Goal: Information Seeking & Learning: Find specific fact

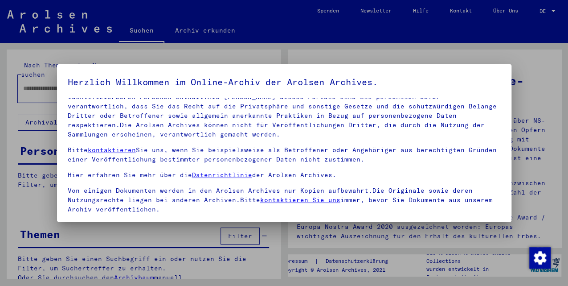
scroll to position [73, 0]
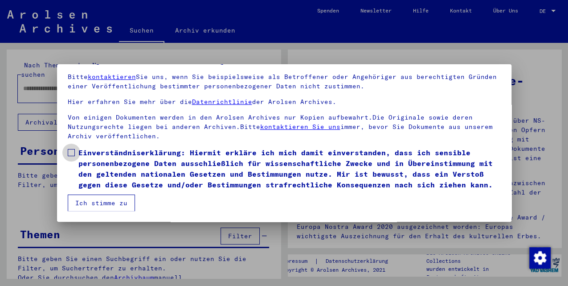
drag, startPoint x: 71, startPoint y: 153, endPoint x: 77, endPoint y: 176, distance: 23.5
click at [72, 153] on span at bounding box center [71, 152] width 7 height 7
click at [86, 193] on mat-checkbox "Einverständniserklärung: Hiermit erkläre ich mich damit einverstanden, dass ich…" at bounding box center [284, 170] width 433 height 47
click at [89, 198] on button "Ich stimme zu" at bounding box center [101, 202] width 67 height 17
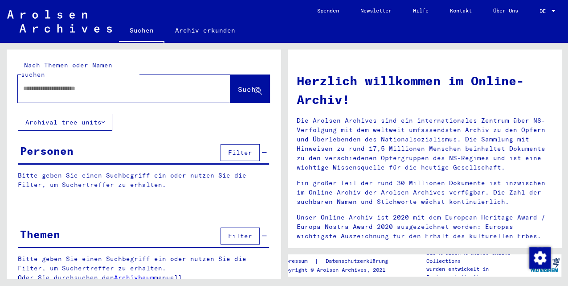
click at [82, 89] on div at bounding box center [111, 88] width 186 height 20
click at [82, 85] on div at bounding box center [111, 88] width 186 height 20
click at [66, 84] on input "text" at bounding box center [113, 88] width 180 height 9
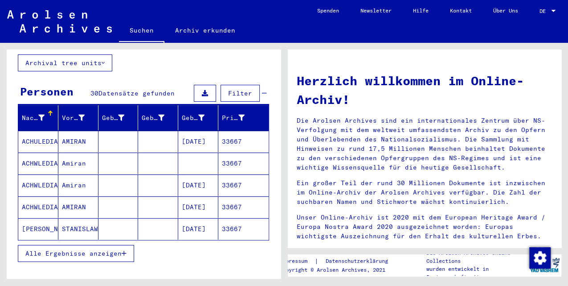
scroll to position [89, 0]
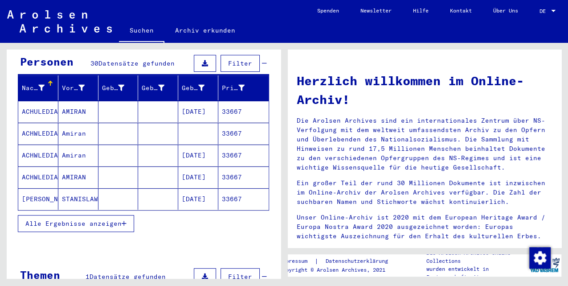
click at [99, 219] on span "Alle Ergebnisse anzeigen" at bounding box center [73, 223] width 96 height 8
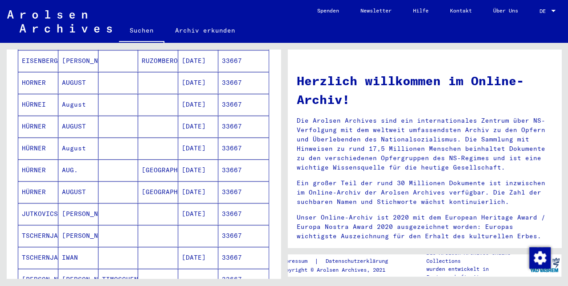
scroll to position [621, 0]
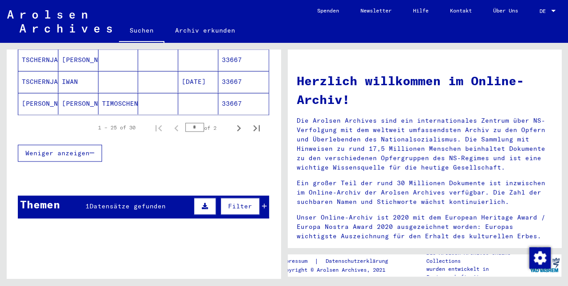
click at [49, 93] on mat-cell "[PERSON_NAME]" at bounding box center [38, 103] width 40 height 21
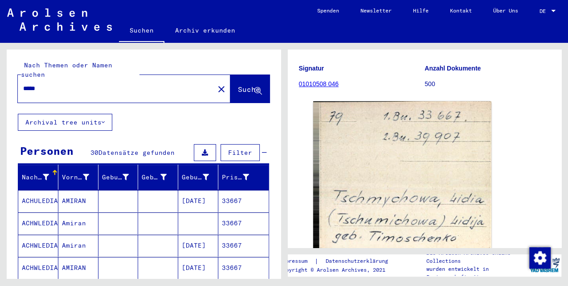
click at [95, 84] on input "*****" at bounding box center [116, 88] width 186 height 9
drag, startPoint x: 69, startPoint y: 78, endPoint x: 2, endPoint y: 76, distance: 67.3
click at [4, 76] on div "Nach Themen oder Namen suchen ***** close Suche Archival tree units Personen 30…" at bounding box center [142, 160] width 284 height 235
type input "*****"
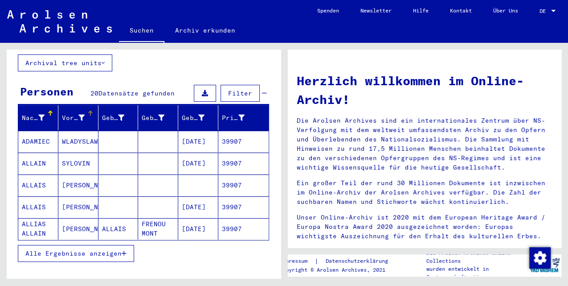
scroll to position [89, 0]
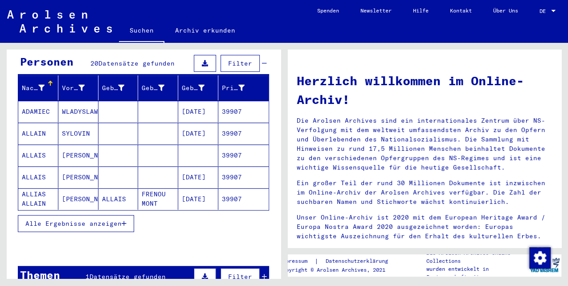
click at [96, 219] on span "Alle Ergebnisse anzeigen" at bounding box center [73, 223] width 96 height 8
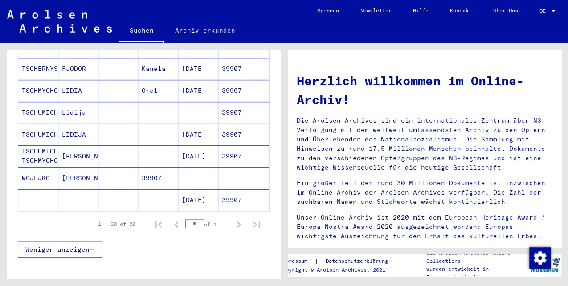
scroll to position [446, 0]
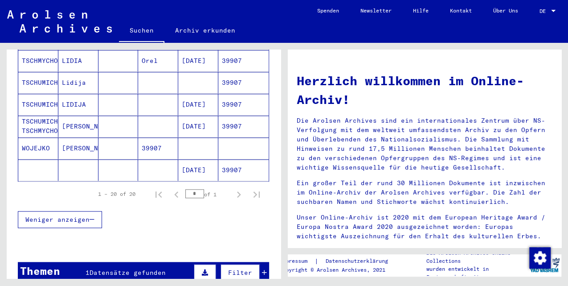
drag, startPoint x: 72, startPoint y: 85, endPoint x: 72, endPoint y: 77, distance: 8.0
click at [72, 94] on mat-cell "LIDIJA" at bounding box center [78, 104] width 40 height 21
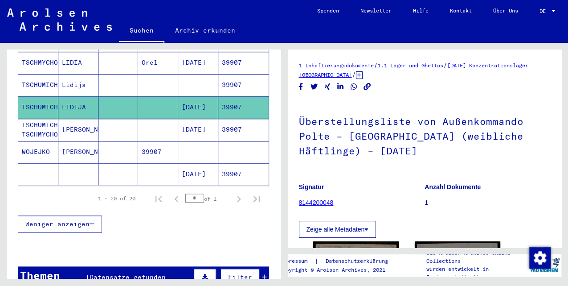
click at [72, 74] on mat-cell "Lidija" at bounding box center [78, 85] width 40 height 22
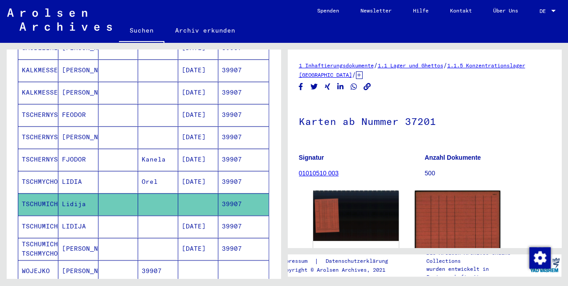
click at [62, 171] on mat-cell "LIDIA" at bounding box center [78, 182] width 40 height 22
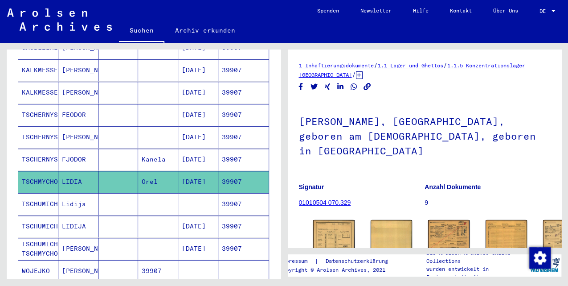
scroll to position [119, 0]
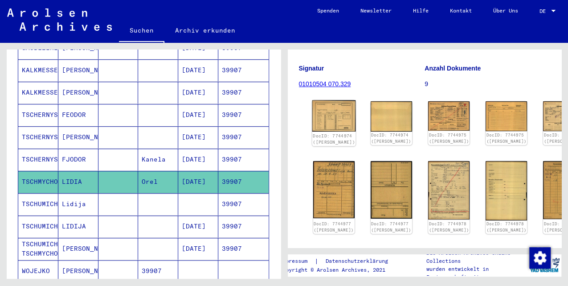
click at [338, 107] on img at bounding box center [334, 115] width 44 height 31
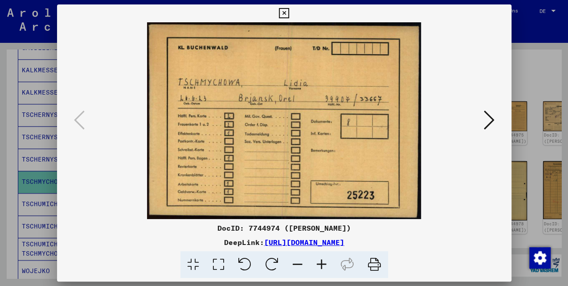
click at [487, 121] on icon at bounding box center [489, 119] width 11 height 21
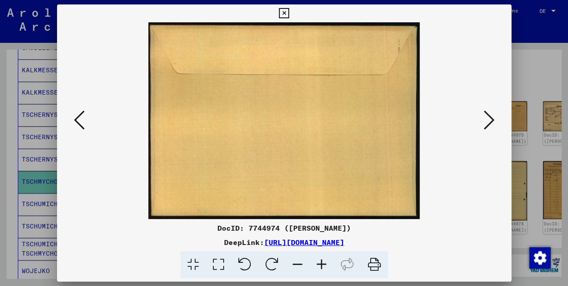
click at [487, 121] on icon at bounding box center [489, 119] width 11 height 21
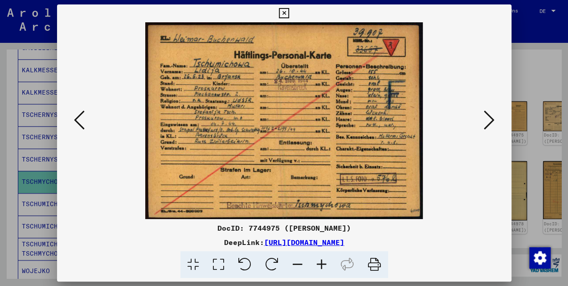
click at [490, 121] on icon at bounding box center [489, 119] width 11 height 21
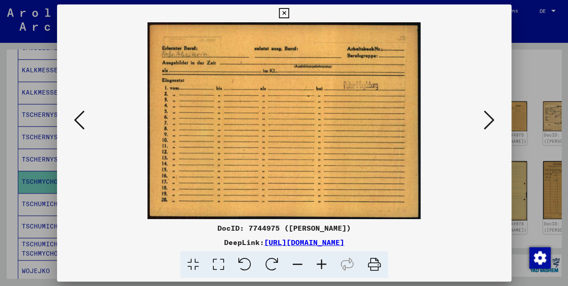
click at [490, 121] on icon at bounding box center [489, 119] width 11 height 21
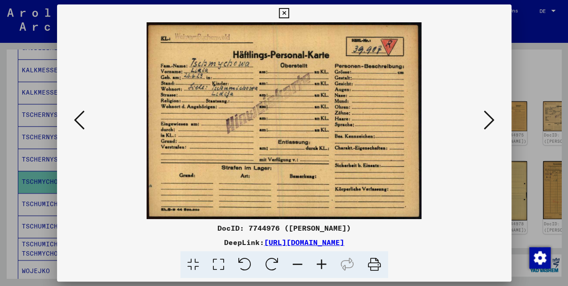
click at [491, 123] on icon at bounding box center [489, 119] width 11 height 21
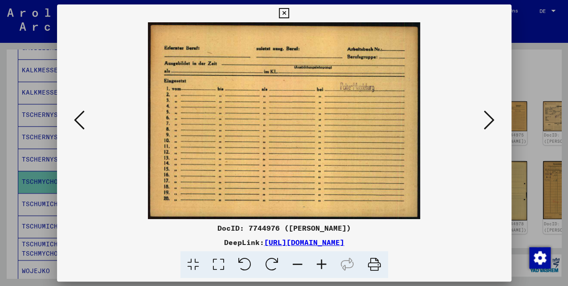
click at [491, 123] on icon at bounding box center [489, 119] width 11 height 21
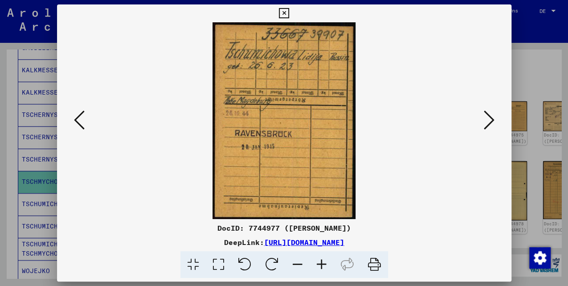
click at [484, 119] on icon at bounding box center [489, 119] width 11 height 21
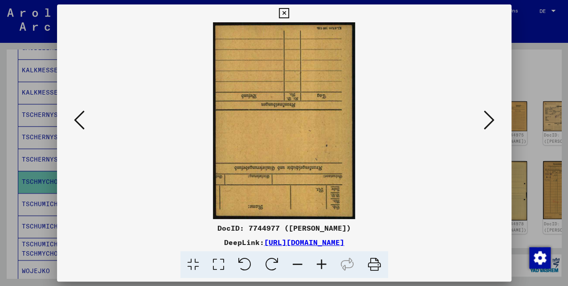
click at [484, 119] on icon at bounding box center [489, 119] width 11 height 21
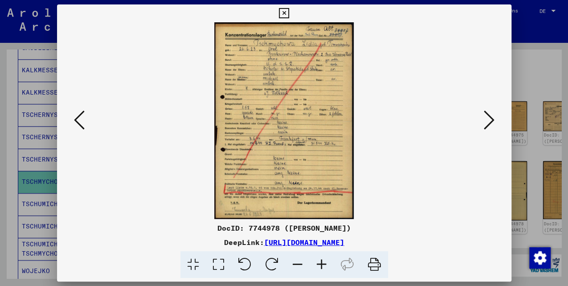
click at [481, 118] on button at bounding box center [489, 120] width 16 height 25
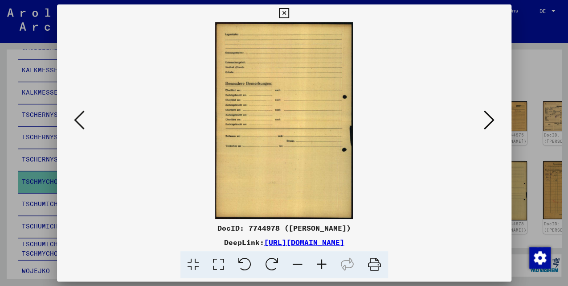
click at [481, 118] on button at bounding box center [489, 120] width 16 height 25
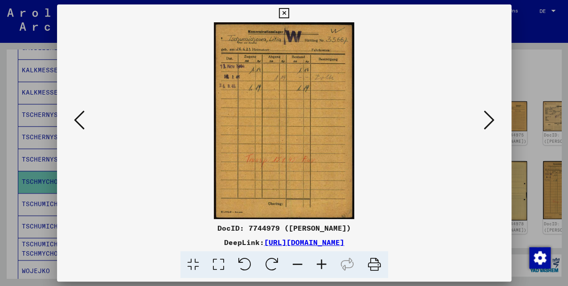
click at [466, 117] on img at bounding box center [284, 120] width 394 height 197
click at [481, 119] on div at bounding box center [284, 120] width 455 height 197
click at [487, 119] on icon at bounding box center [489, 119] width 11 height 21
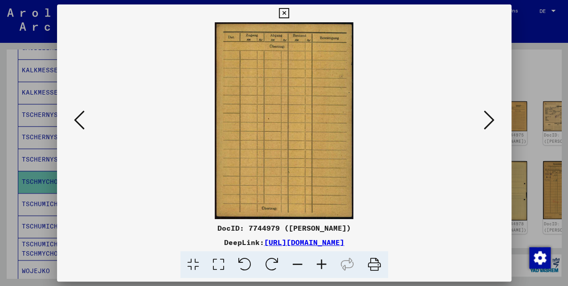
click at [487, 119] on icon at bounding box center [489, 119] width 11 height 21
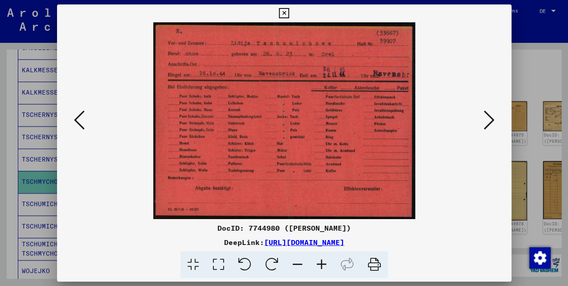
click at [487, 119] on icon at bounding box center [489, 119] width 11 height 21
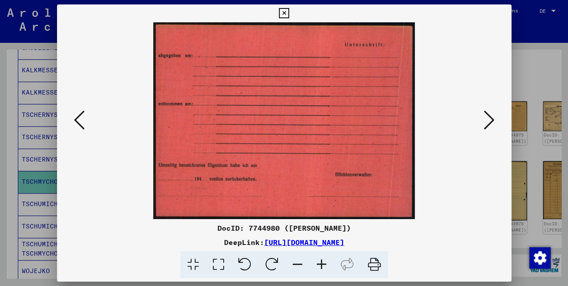
click at [487, 119] on icon at bounding box center [489, 119] width 11 height 21
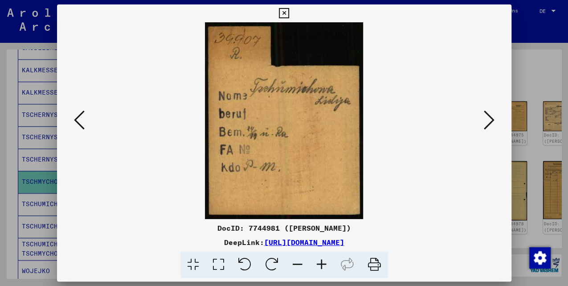
click at [487, 118] on icon at bounding box center [489, 119] width 11 height 21
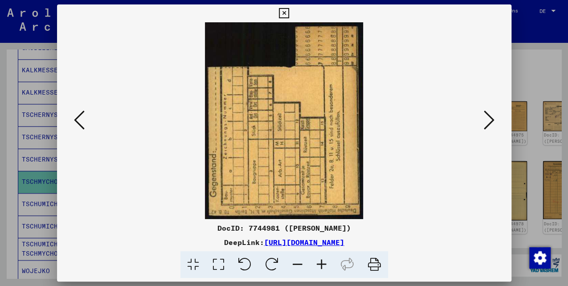
click at [487, 118] on icon at bounding box center [489, 119] width 11 height 21
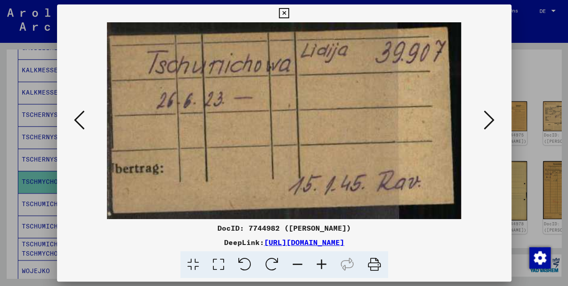
click at [487, 118] on icon at bounding box center [489, 119] width 11 height 21
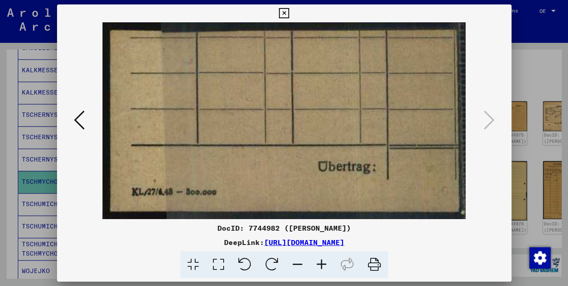
click at [287, 14] on icon at bounding box center [284, 13] width 10 height 11
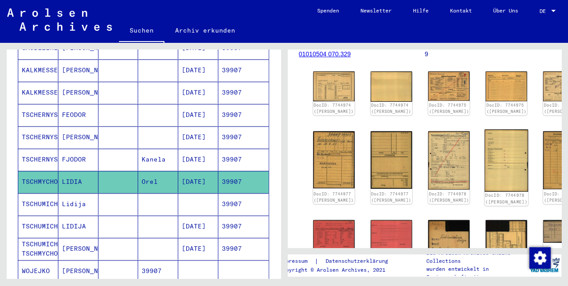
scroll to position [0, 0]
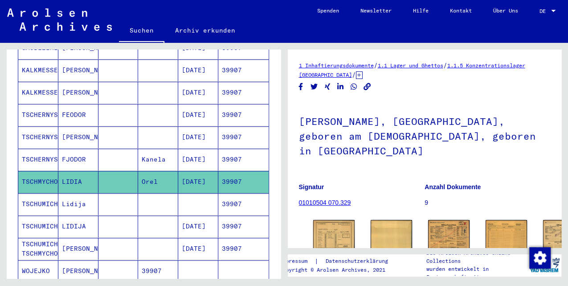
click at [132, 193] on mat-cell at bounding box center [118, 204] width 40 height 22
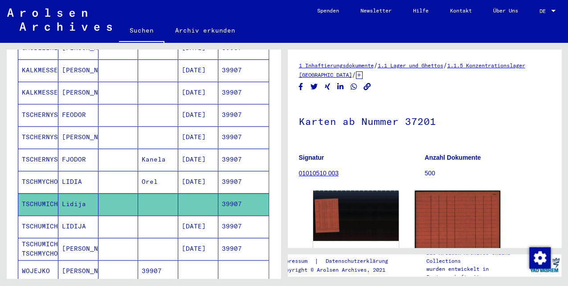
scroll to position [148, 0]
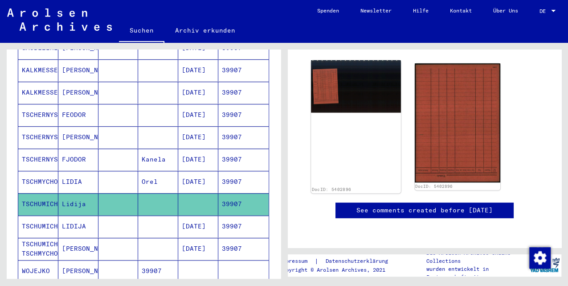
click at [373, 86] on img at bounding box center [356, 86] width 90 height 53
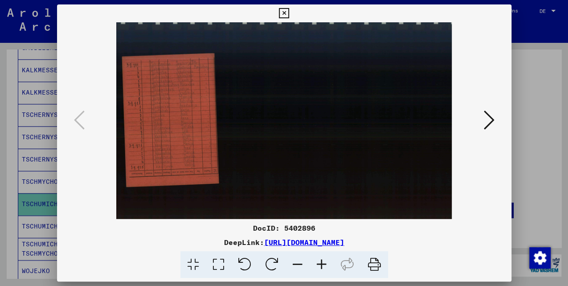
click at [489, 127] on icon at bounding box center [489, 119] width 11 height 21
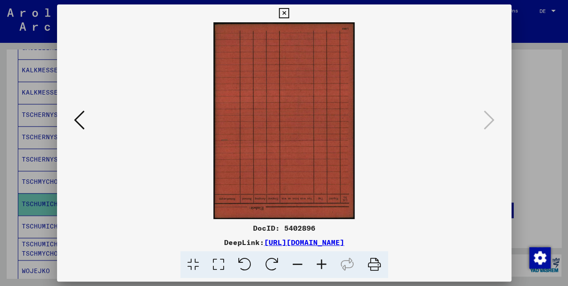
drag, startPoint x: 517, startPoint y: 123, endPoint x: 508, endPoint y: 123, distance: 8.5
click at [517, 123] on div at bounding box center [284, 143] width 568 height 286
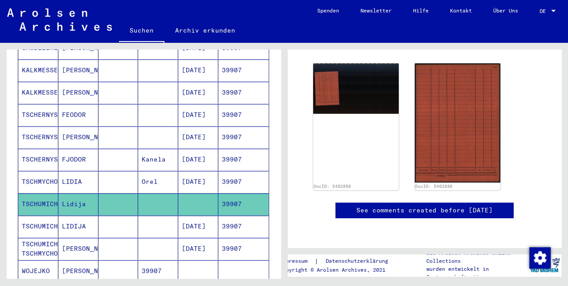
click at [132, 215] on mat-cell at bounding box center [118, 226] width 40 height 22
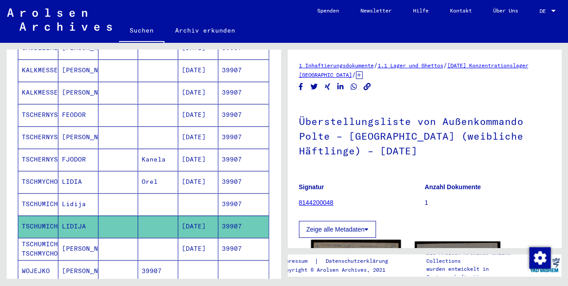
scroll to position [119, 0]
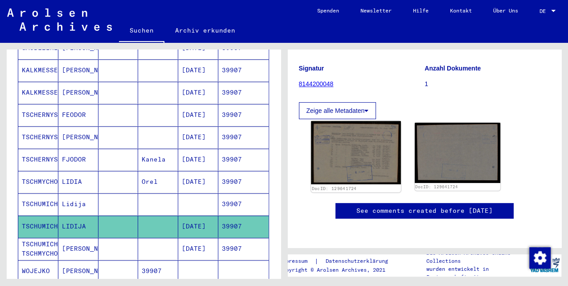
click at [368, 148] on img at bounding box center [356, 152] width 90 height 63
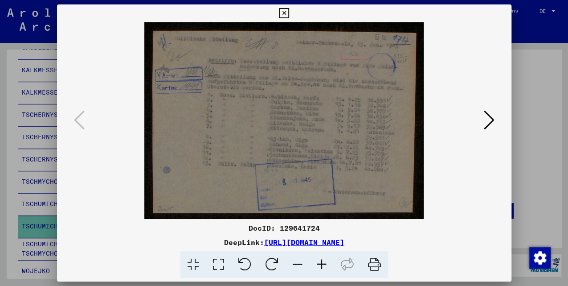
click at [488, 123] on icon at bounding box center [489, 119] width 11 height 21
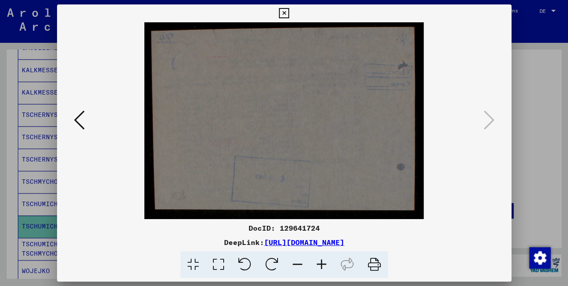
drag, startPoint x: 519, startPoint y: 103, endPoint x: 485, endPoint y: 123, distance: 39.1
click at [520, 103] on div at bounding box center [284, 143] width 568 height 286
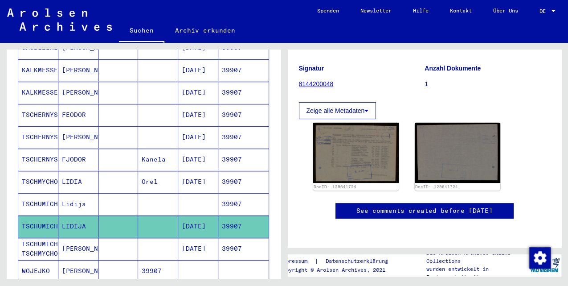
click at [126, 238] on mat-cell at bounding box center [118, 249] width 40 height 22
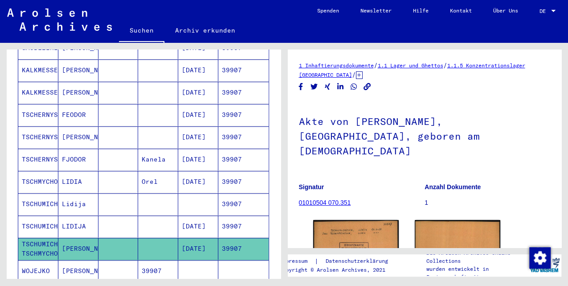
scroll to position [119, 0]
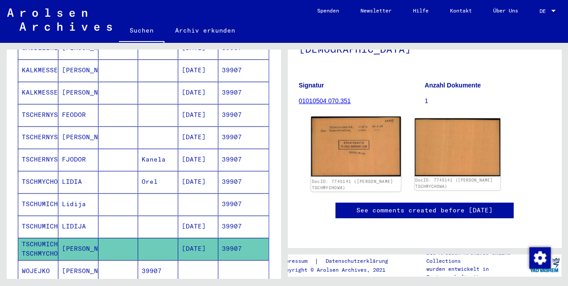
click at [371, 118] on img at bounding box center [356, 146] width 90 height 60
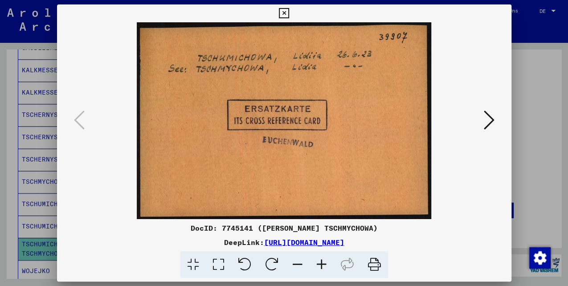
click at [485, 122] on icon at bounding box center [489, 119] width 11 height 21
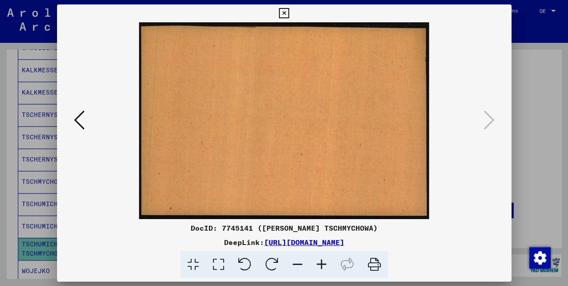
click at [286, 15] on icon at bounding box center [284, 13] width 10 height 11
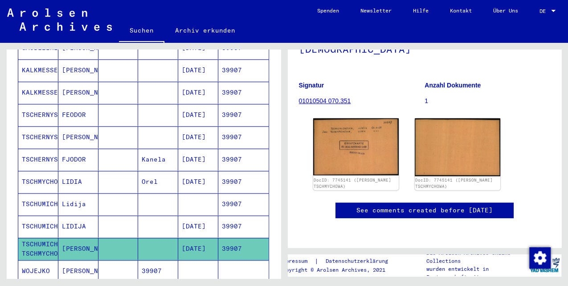
scroll to position [420, 0]
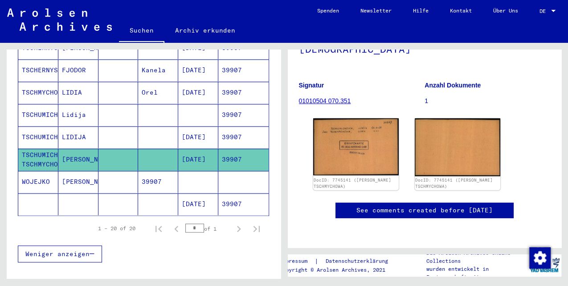
click at [144, 171] on mat-cell "39907" at bounding box center [158, 182] width 40 height 22
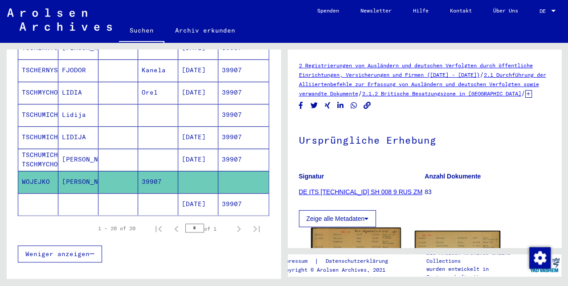
scroll to position [89, 0]
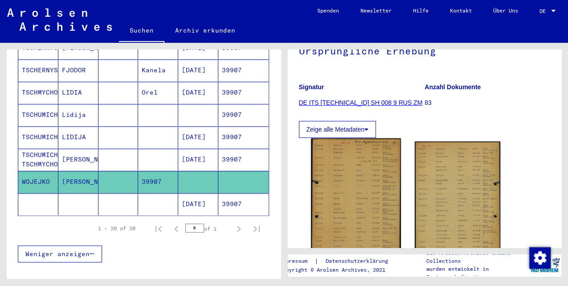
click at [354, 193] on img at bounding box center [356, 201] width 90 height 126
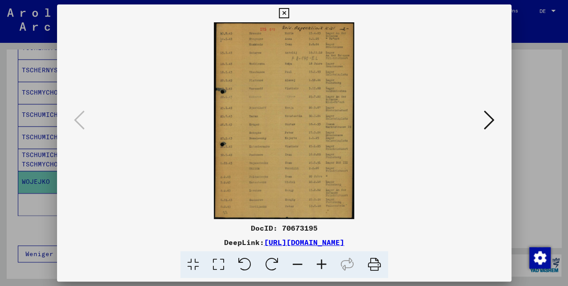
click at [529, 130] on div at bounding box center [284, 143] width 568 height 286
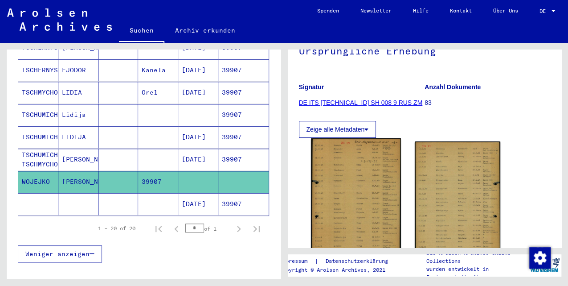
click at [375, 197] on div "DocID: 70673195 DocID: 70673195" at bounding box center [425, 205] width 230 height 135
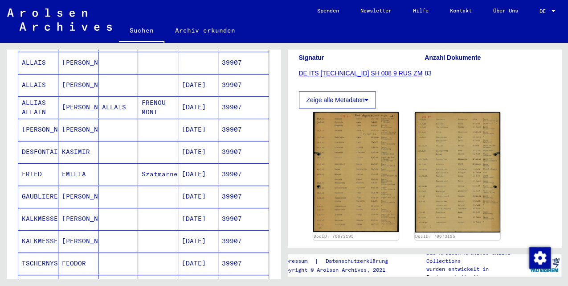
scroll to position [64, 0]
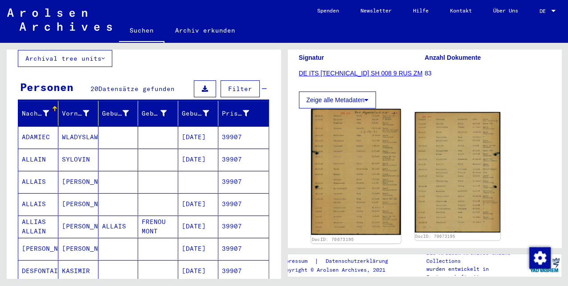
click at [340, 201] on img at bounding box center [356, 172] width 90 height 126
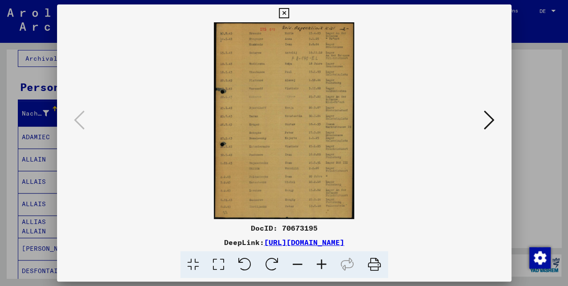
click at [533, 132] on div at bounding box center [284, 143] width 568 height 286
